Goal: Task Accomplishment & Management: Use online tool/utility

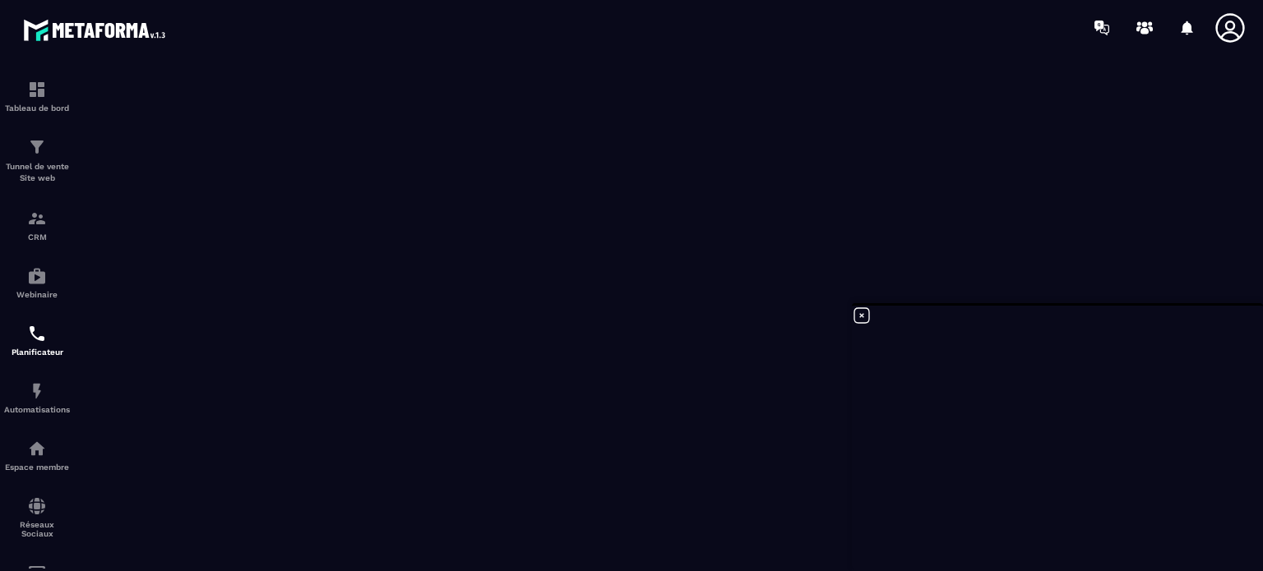
scroll to position [17227, 0]
click at [861, 318] on icon at bounding box center [862, 316] width 20 height 20
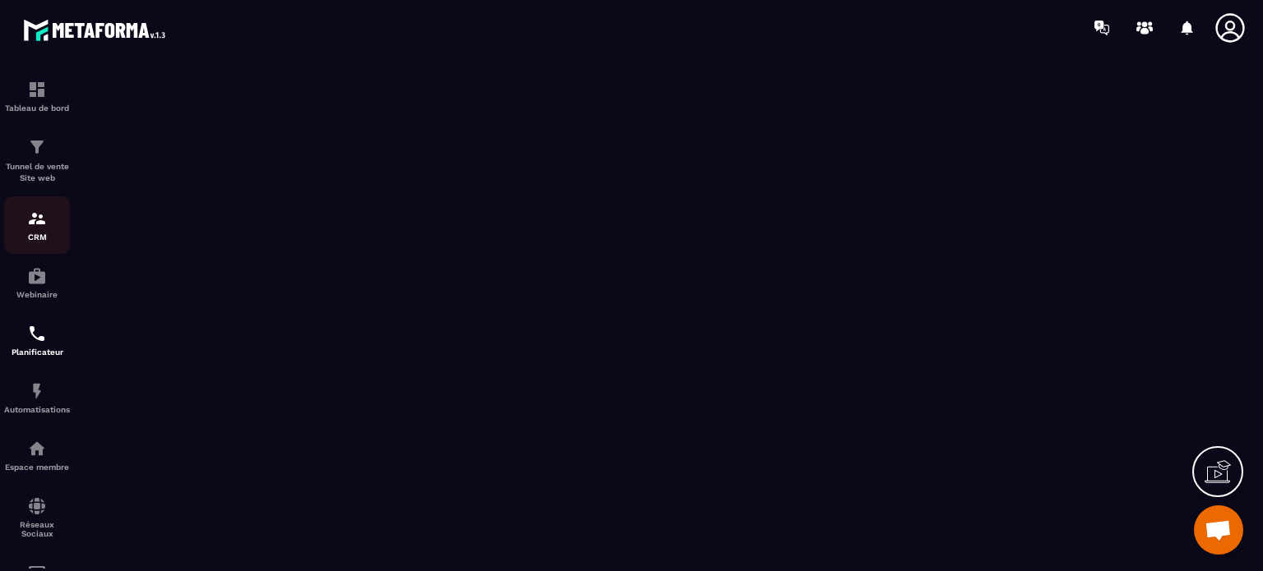
click at [39, 224] on img at bounding box center [37, 219] width 20 height 20
